Goal: Find contact information: Find contact information

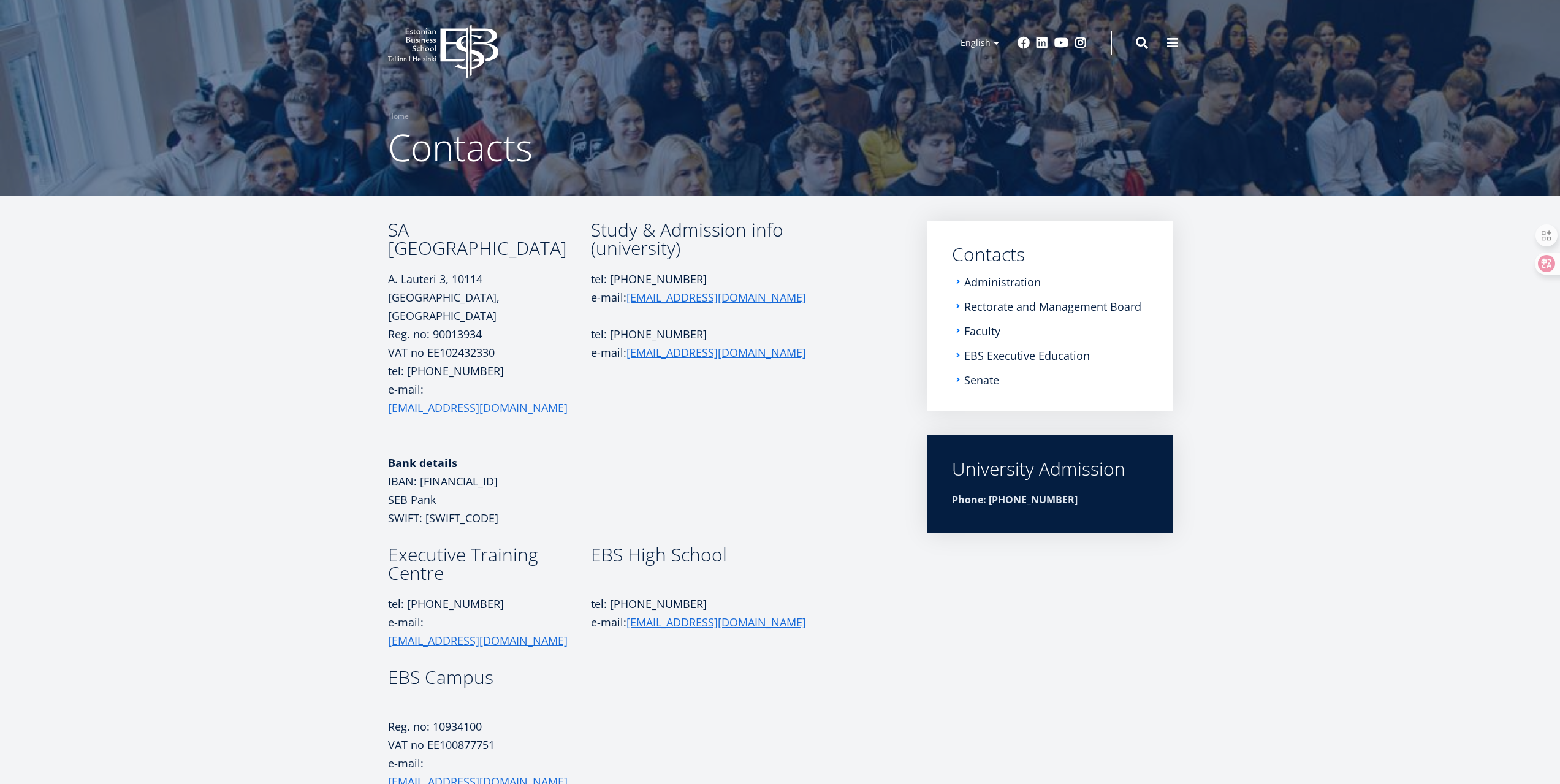
drag, startPoint x: 1028, startPoint y: 473, endPoint x: 1115, endPoint y: 473, distance: 87.0
click at [1115, 473] on div "University Admission" at bounding box center [1050, 469] width 196 height 18
drag, startPoint x: 795, startPoint y: 454, endPoint x: 774, endPoint y: 465, distance: 23.7
click at [793, 454] on td "Study & Admission info (university) tel: [PHONE_NUMBER] e-mail: [EMAIL_ADDRESS]…" at bounding box center [707, 383] width 233 height 325
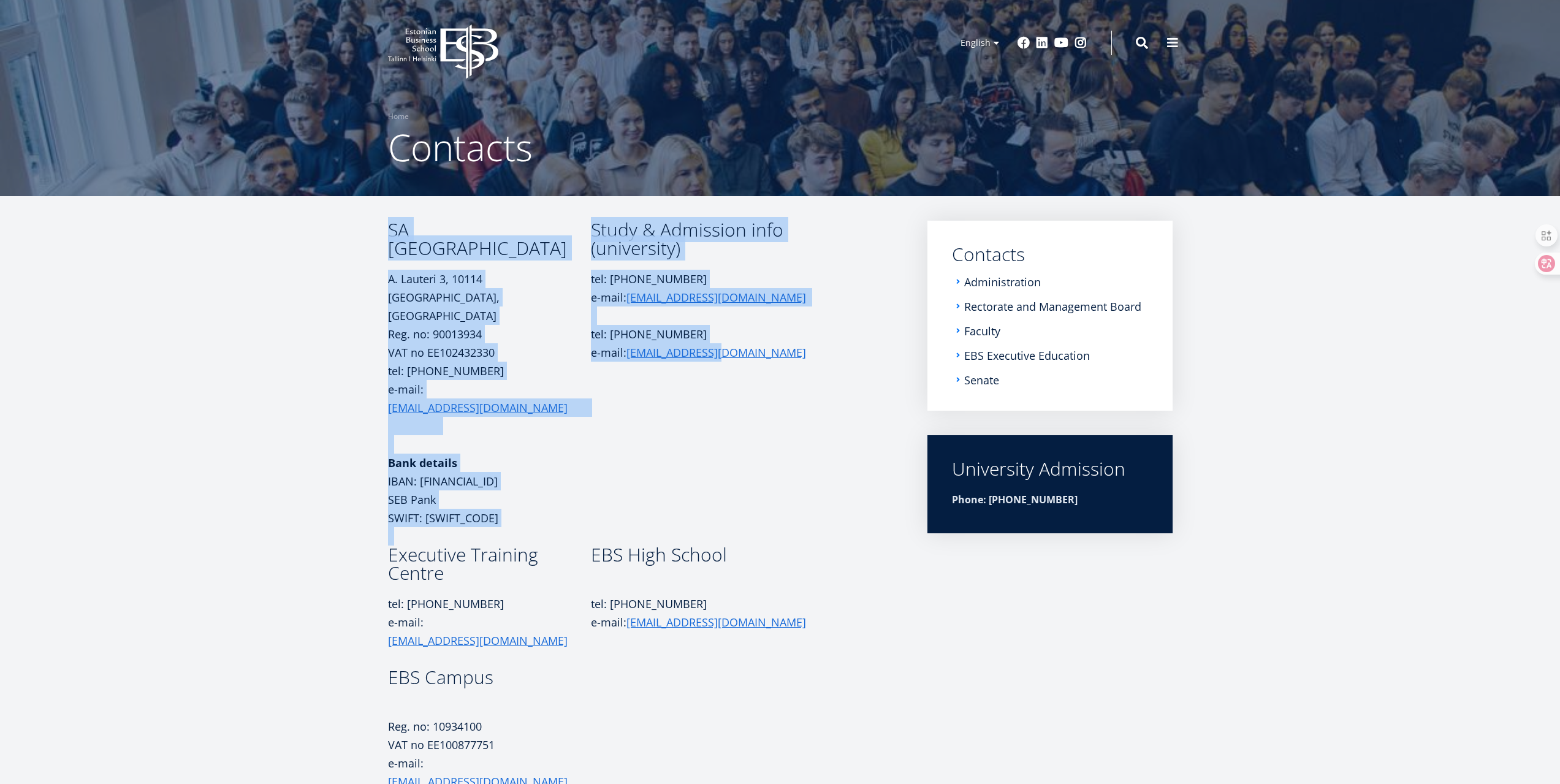
drag, startPoint x: 721, startPoint y: 466, endPoint x: 334, endPoint y: 405, distance: 391.8
click at [334, 405] on article "SA Estonian Business School A. [STREET_ADDRESS] Reg. no: 90013934 VAT no EE1024…" at bounding box center [780, 518] width 1560 height 644
click at [161, 498] on article "SA Estonian Business School A. [STREET_ADDRESS] Reg. no: 90013934 VAT no EE1024…" at bounding box center [780, 518] width 1560 height 644
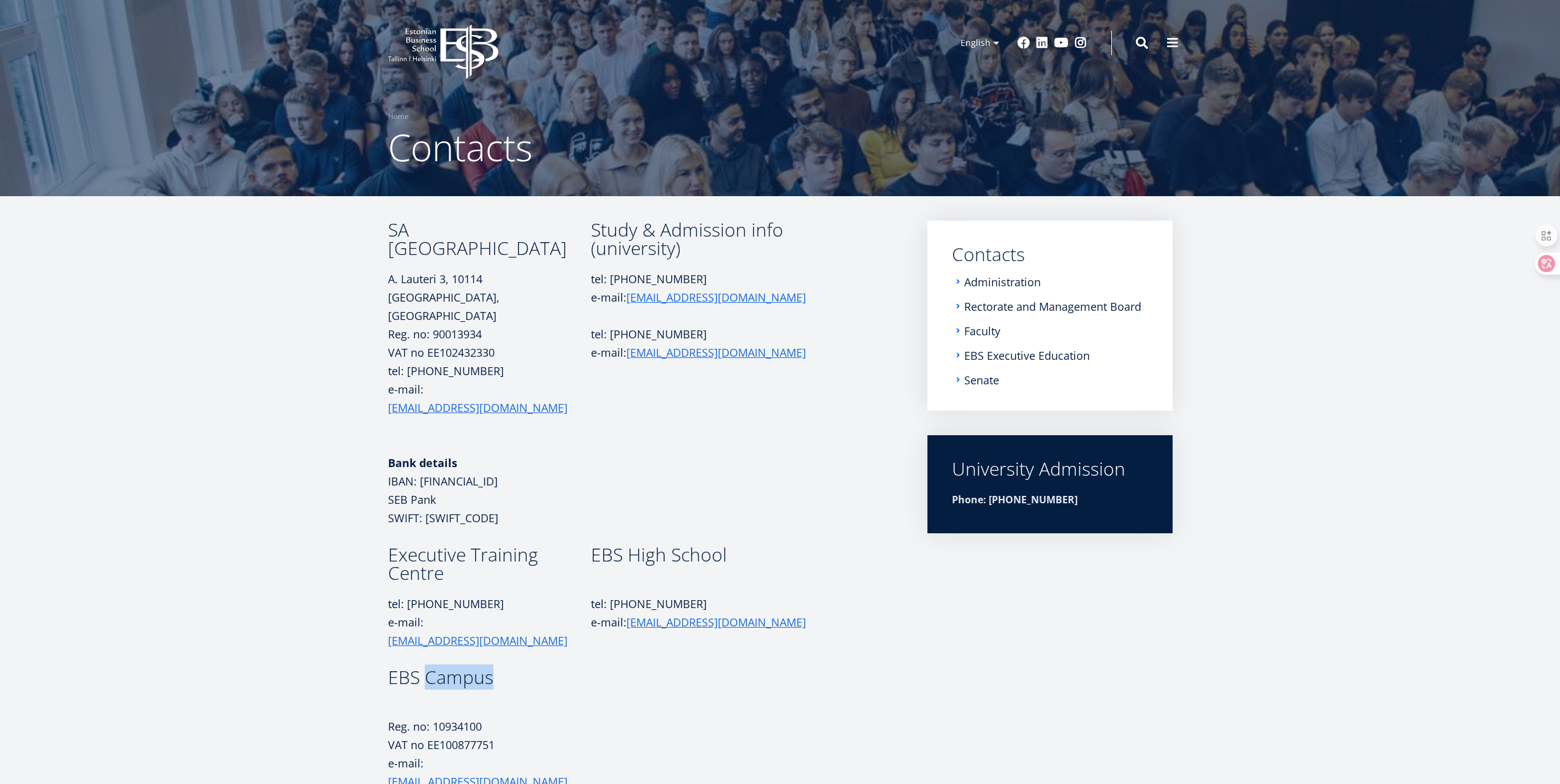
drag, startPoint x: 426, startPoint y: 607, endPoint x: 516, endPoint y: 608, distance: 90.0
click at [516, 668] on h3 "EBS Campus" at bounding box center [489, 677] width 203 height 18
click at [749, 670] on td at bounding box center [707, 730] width 233 height 123
click at [1181, 40] on button at bounding box center [1172, 42] width 25 height 25
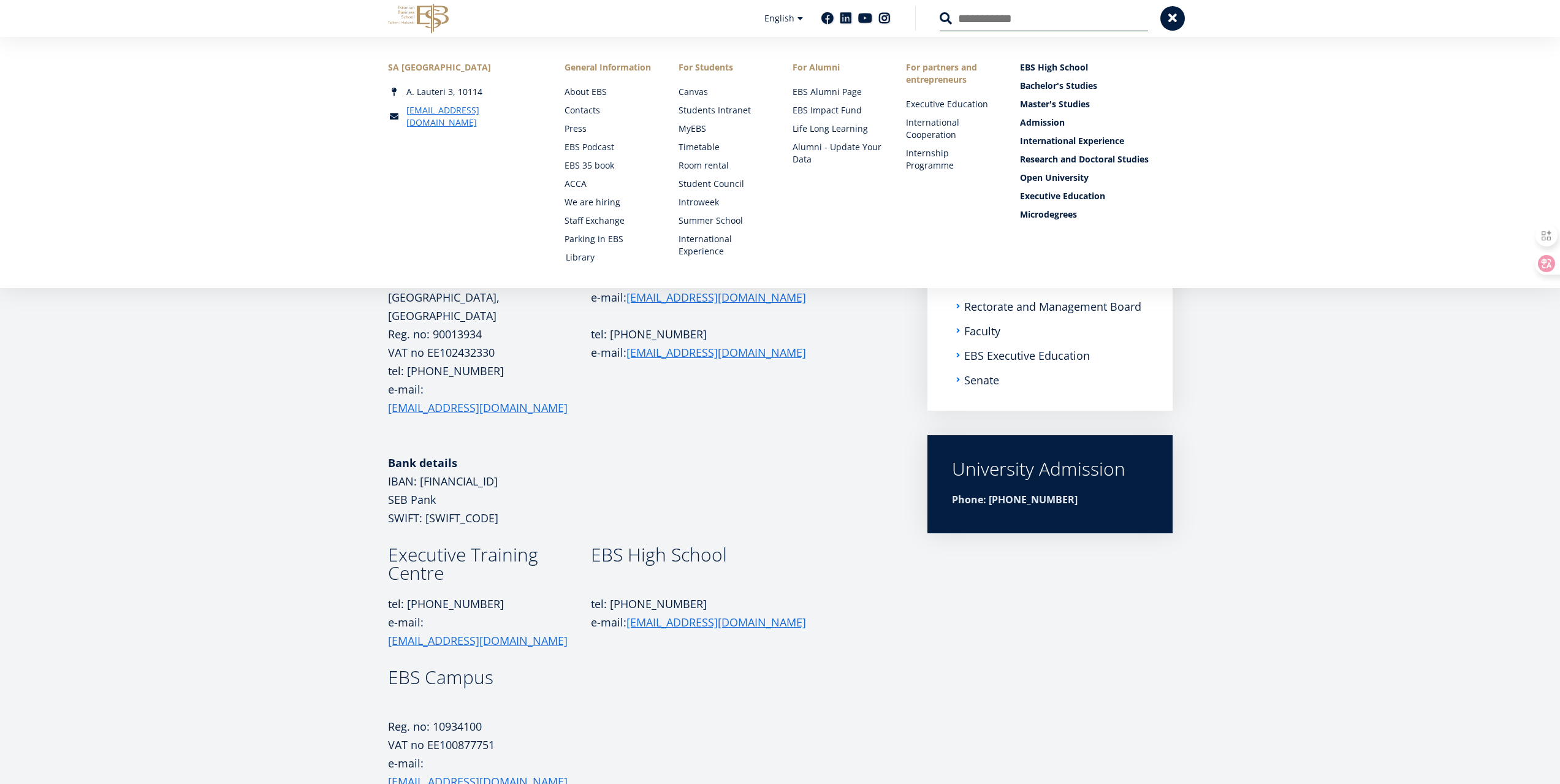
click at [591, 260] on link "Library" at bounding box center [610, 257] width 89 height 12
